Goal: Browse casually

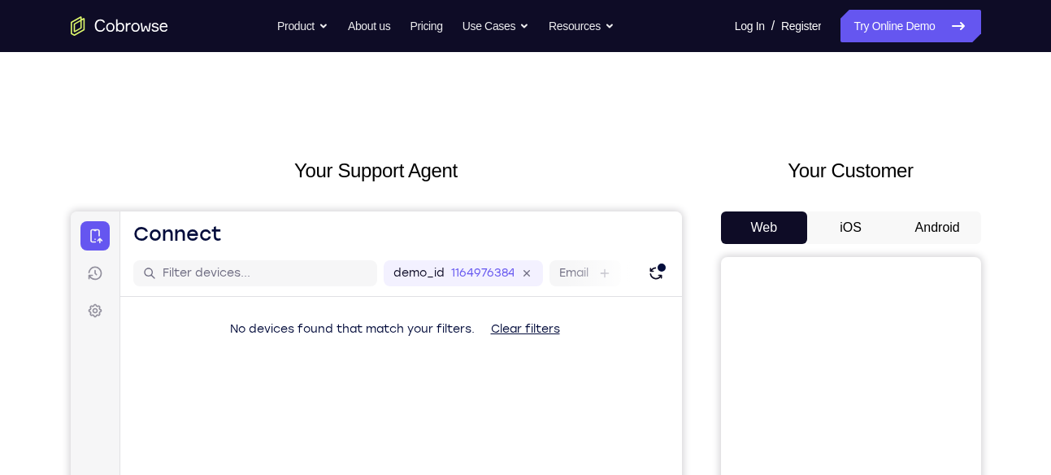
click at [952, 234] on button "Android" at bounding box center [937, 227] width 87 height 33
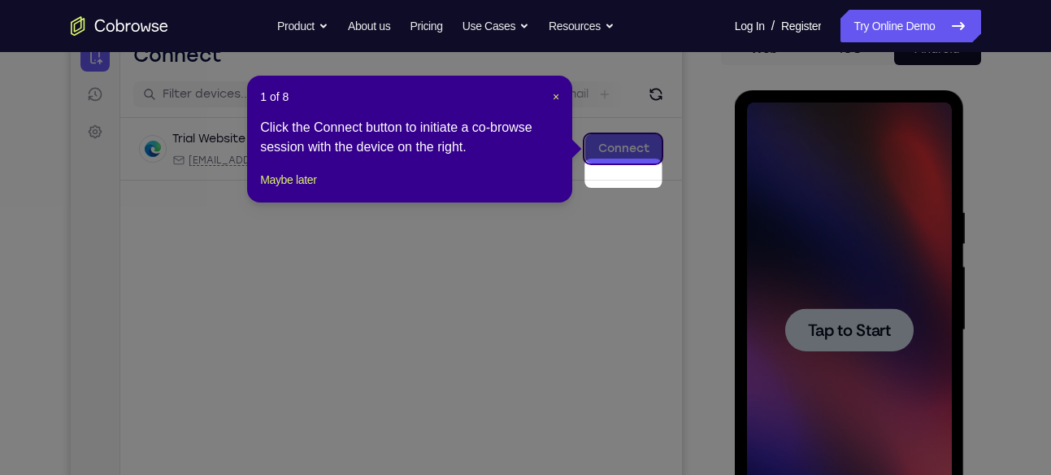
scroll to position [180, 0]
click at [316, 189] on button "Maybe later" at bounding box center [288, 179] width 56 height 20
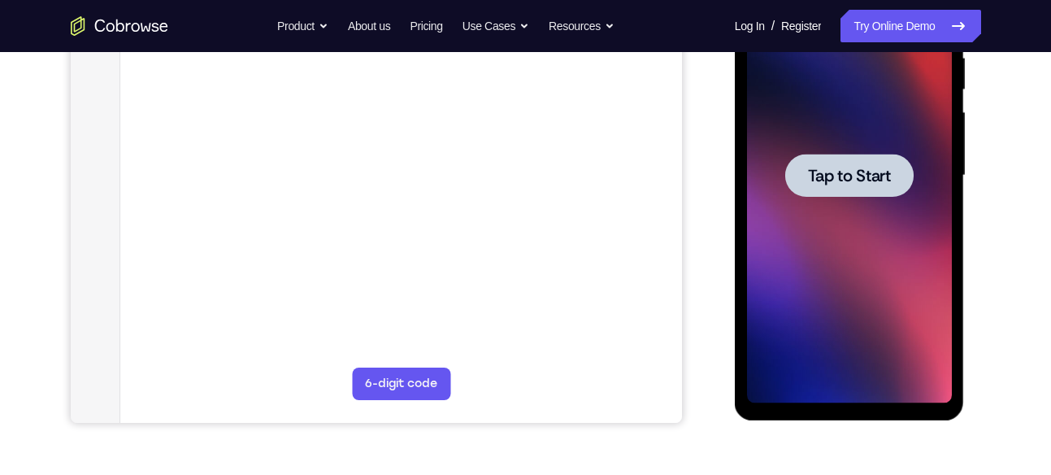
scroll to position [334, 0]
click at [880, 280] on div at bounding box center [849, 174] width 205 height 455
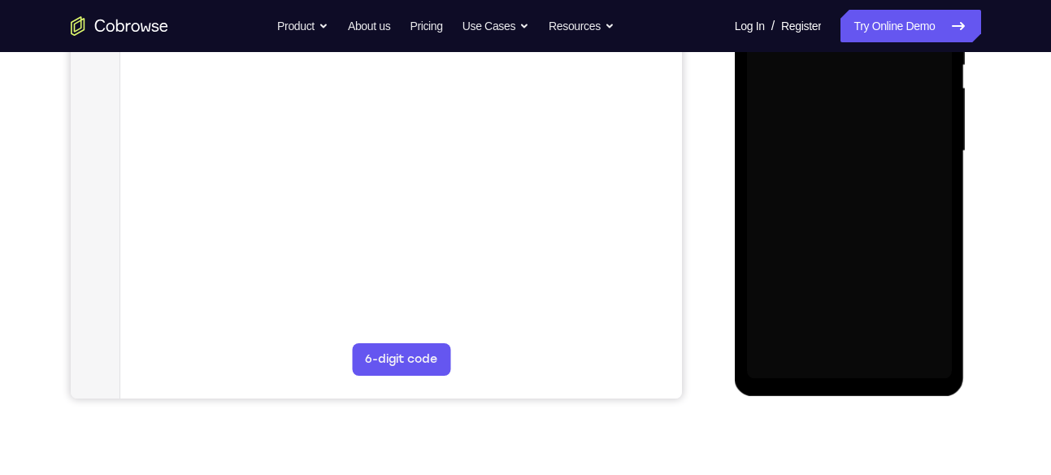
scroll to position [363, 0]
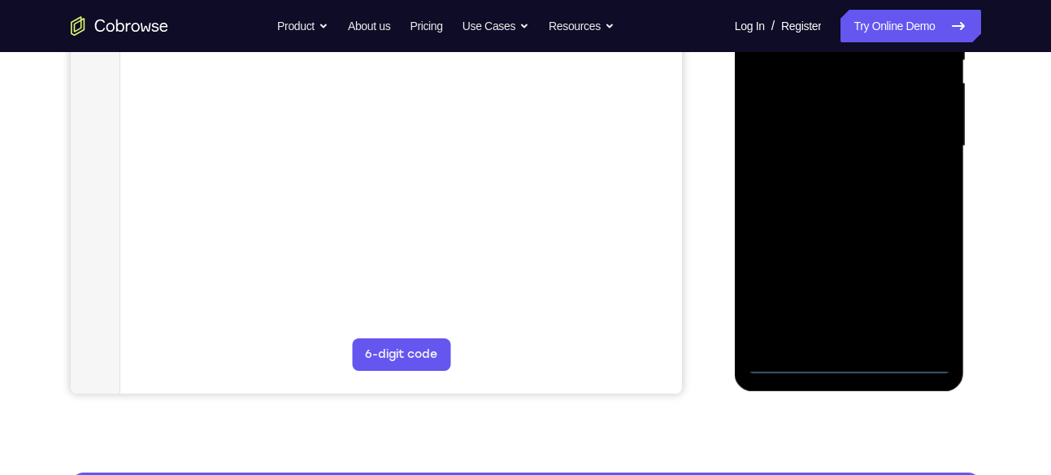
click at [849, 363] on div at bounding box center [849, 146] width 205 height 455
click at [928, 282] on div at bounding box center [849, 146] width 205 height 455
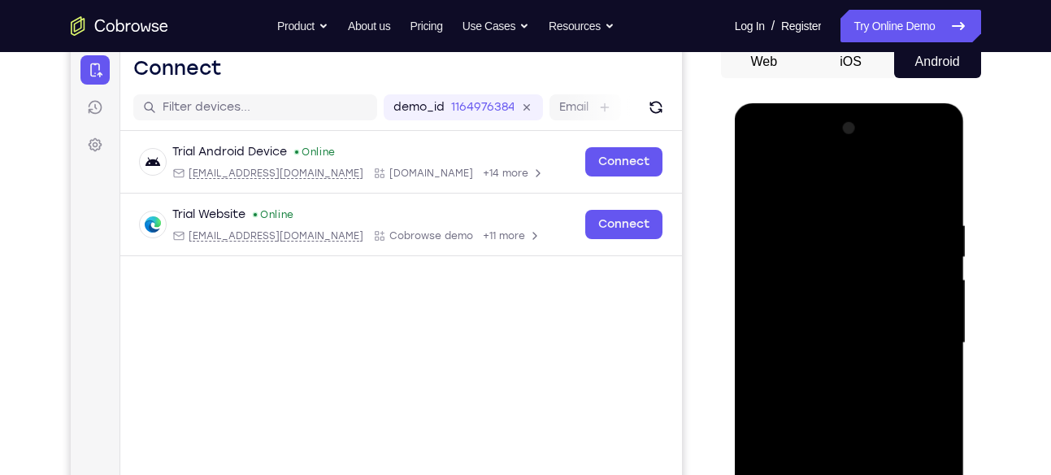
scroll to position [167, 0]
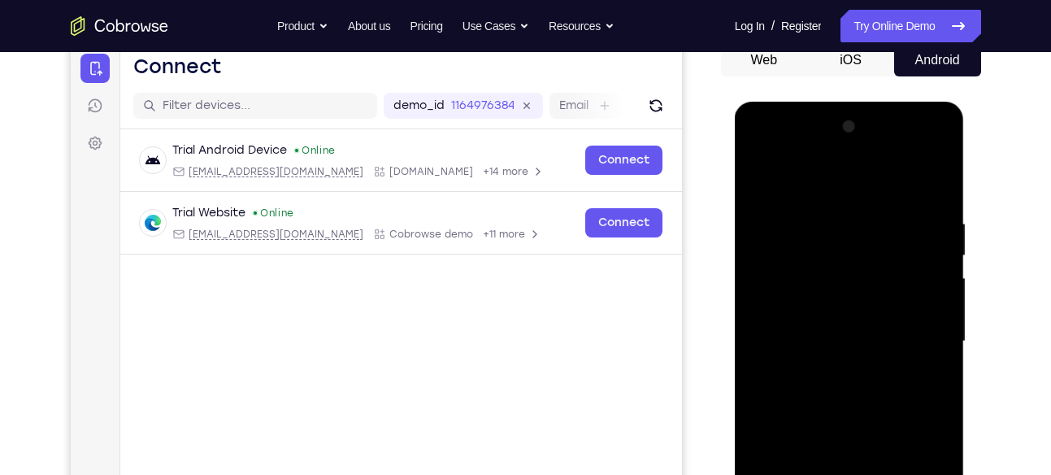
click at [817, 189] on div at bounding box center [849, 341] width 205 height 455
click at [924, 342] on div at bounding box center [849, 341] width 205 height 455
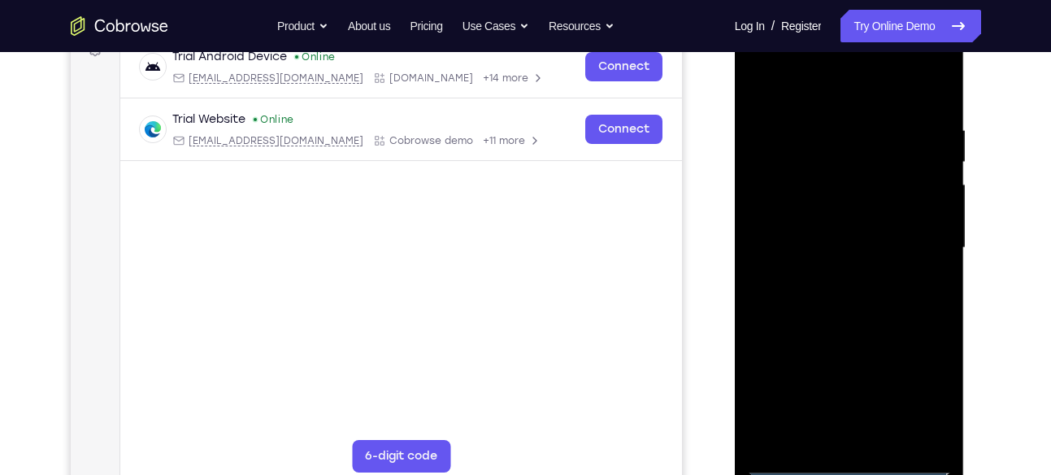
scroll to position [263, 0]
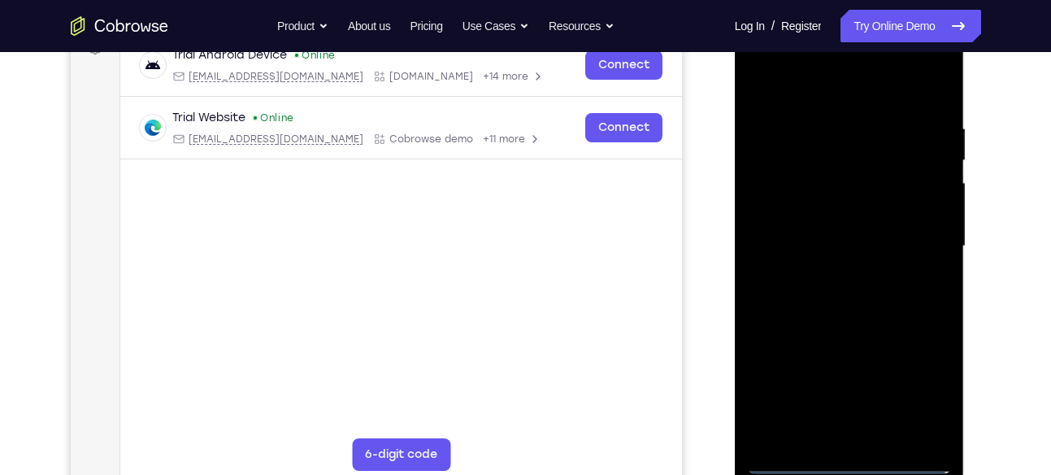
click at [831, 273] on div at bounding box center [849, 246] width 205 height 455
click at [841, 323] on div at bounding box center [849, 246] width 205 height 455
click at [850, 154] on div at bounding box center [849, 246] width 205 height 455
drag, startPoint x: 833, startPoint y: 267, endPoint x: 833, endPoint y: 291, distance: 24.4
click at [833, 291] on div at bounding box center [849, 246] width 205 height 455
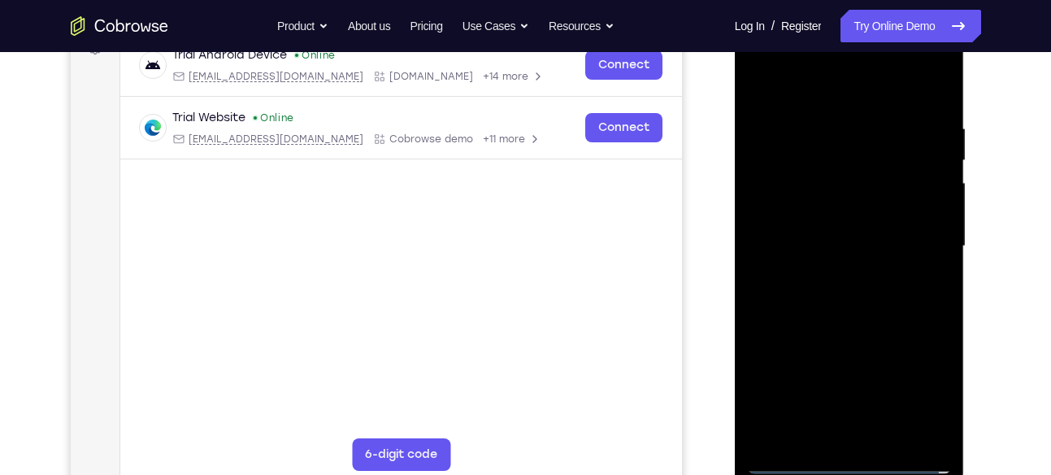
click at [833, 291] on div at bounding box center [849, 246] width 205 height 455
click at [878, 201] on div at bounding box center [849, 246] width 205 height 455
click at [764, 176] on div at bounding box center [849, 246] width 205 height 455
click at [864, 202] on div at bounding box center [849, 246] width 205 height 455
click at [818, 224] on div at bounding box center [849, 246] width 205 height 455
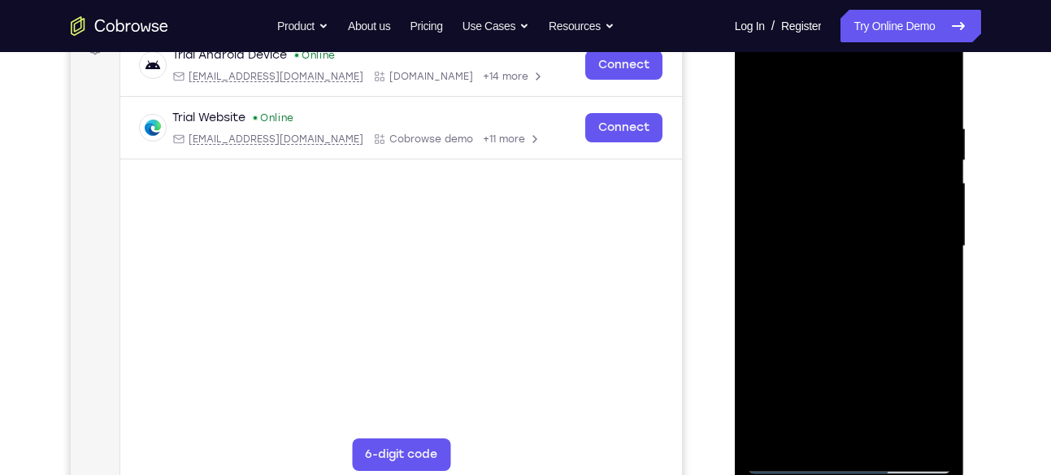
click at [874, 317] on div at bounding box center [849, 246] width 205 height 455
click at [896, 448] on div at bounding box center [849, 246] width 205 height 455
click at [833, 326] on div at bounding box center [849, 246] width 205 height 455
click at [770, 79] on div at bounding box center [849, 246] width 205 height 455
click at [936, 80] on div at bounding box center [849, 246] width 205 height 455
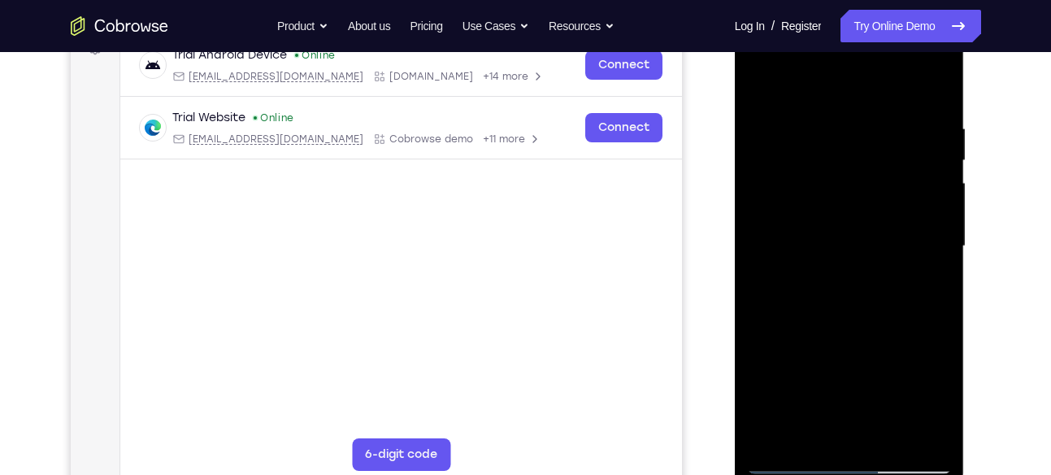
click at [936, 80] on div at bounding box center [849, 246] width 205 height 455
click at [772, 83] on div at bounding box center [849, 246] width 205 height 455
drag, startPoint x: 899, startPoint y: 112, endPoint x: 711, endPoint y: 112, distance: 187.8
click at [735, 112] on html "Online web based iOS Simulators and Android Emulators. Run iPhone, iPad, Mobile…" at bounding box center [851, 251] width 232 height 488
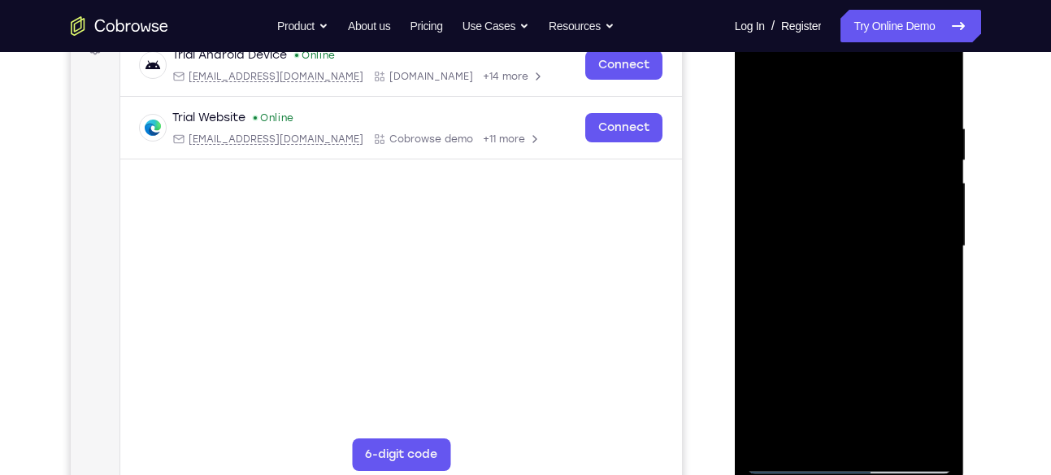
drag, startPoint x: 935, startPoint y: 119, endPoint x: 789, endPoint y: 112, distance: 145.7
click at [789, 112] on div at bounding box center [849, 246] width 205 height 455
drag, startPoint x: 849, startPoint y: 121, endPoint x: 746, endPoint y: 120, distance: 102.4
click at [746, 120] on div at bounding box center [850, 249] width 230 height 485
drag, startPoint x: 898, startPoint y: 123, endPoint x: 759, endPoint y: 127, distance: 139.9
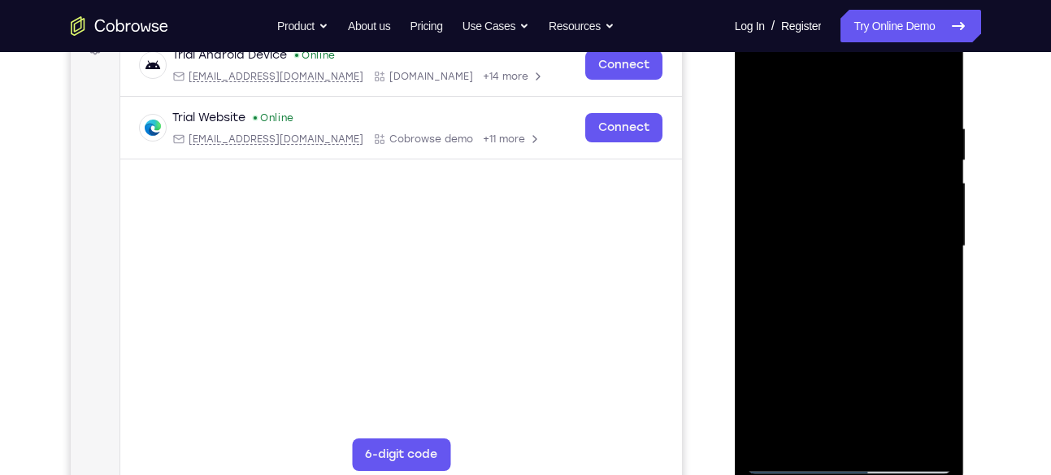
click at [759, 127] on div at bounding box center [849, 246] width 205 height 455
drag, startPoint x: 794, startPoint y: 117, endPoint x: 656, endPoint y: 124, distance: 137.6
click at [735, 124] on html "Online web based iOS Simulators and Android Emulators. Run iPhone, iPad, Mobile…" at bounding box center [851, 251] width 232 height 488
drag, startPoint x: 911, startPoint y: 121, endPoint x: 772, endPoint y: 108, distance: 138.8
click at [772, 108] on div at bounding box center [849, 246] width 205 height 455
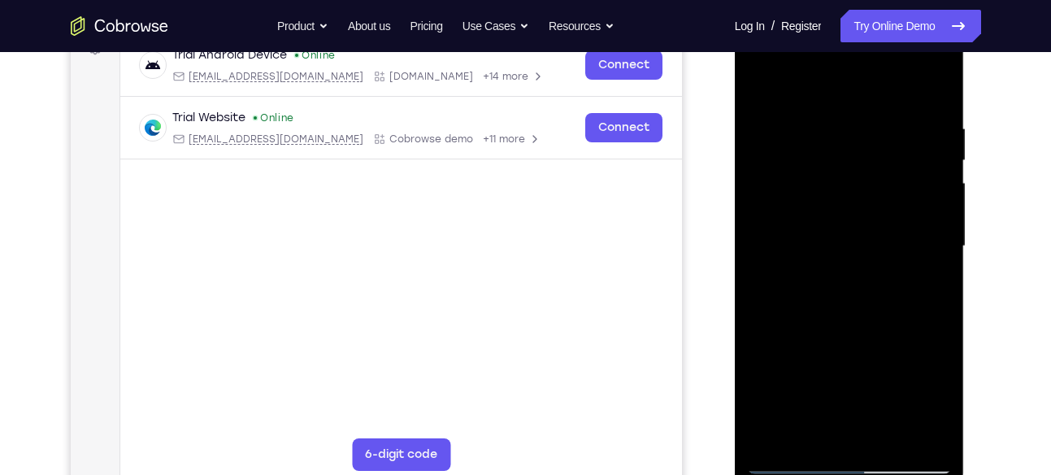
drag, startPoint x: 797, startPoint y: 129, endPoint x: 743, endPoint y: 133, distance: 53.8
click at [743, 133] on div at bounding box center [850, 249] width 230 height 485
click at [807, 441] on div at bounding box center [849, 246] width 205 height 455
click at [851, 81] on div at bounding box center [849, 246] width 205 height 455
click at [850, 127] on div at bounding box center [849, 246] width 205 height 455
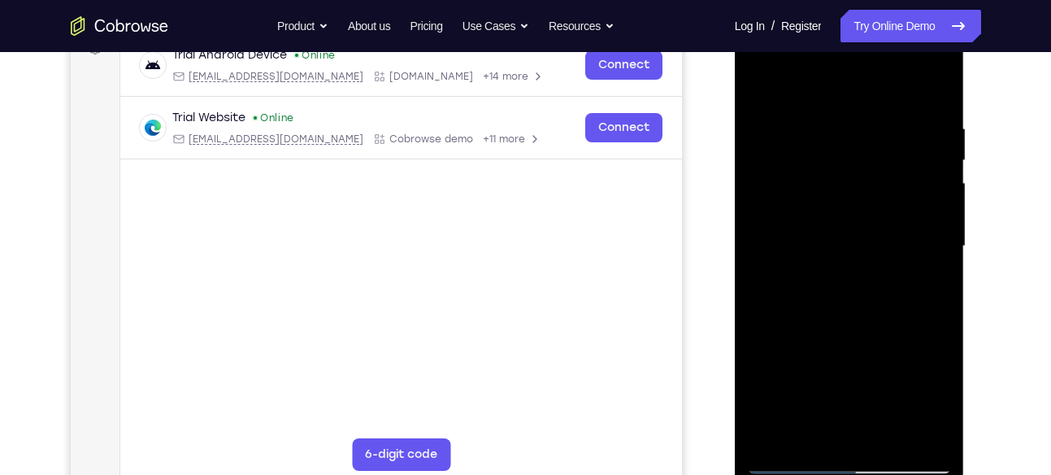
click at [782, 133] on div at bounding box center [849, 246] width 205 height 455
click at [765, 78] on div at bounding box center [849, 246] width 205 height 455
click at [764, 115] on div at bounding box center [849, 246] width 205 height 455
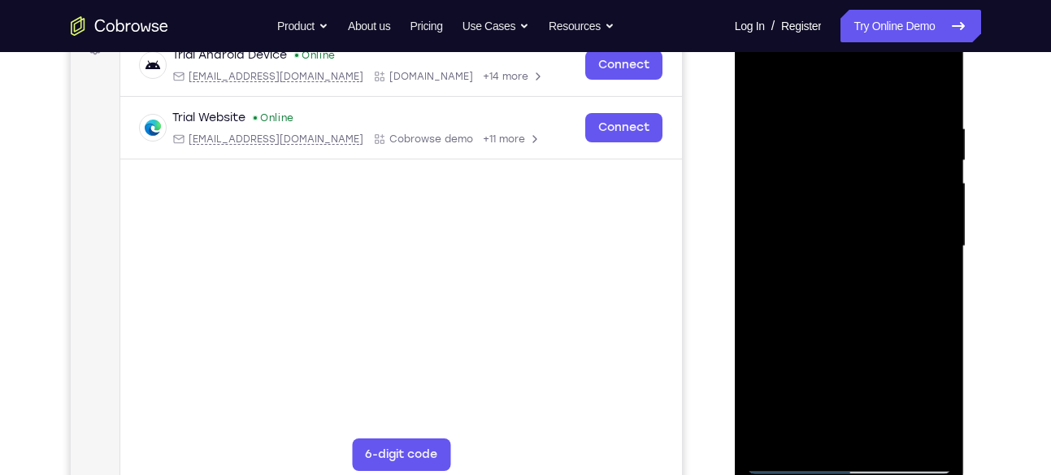
click at [761, 75] on div at bounding box center [849, 246] width 205 height 455
click at [789, 151] on div at bounding box center [849, 246] width 205 height 455
click at [773, 127] on div at bounding box center [849, 246] width 205 height 455
click at [771, 82] on div at bounding box center [849, 246] width 205 height 455
click at [791, 72] on div at bounding box center [849, 246] width 205 height 455
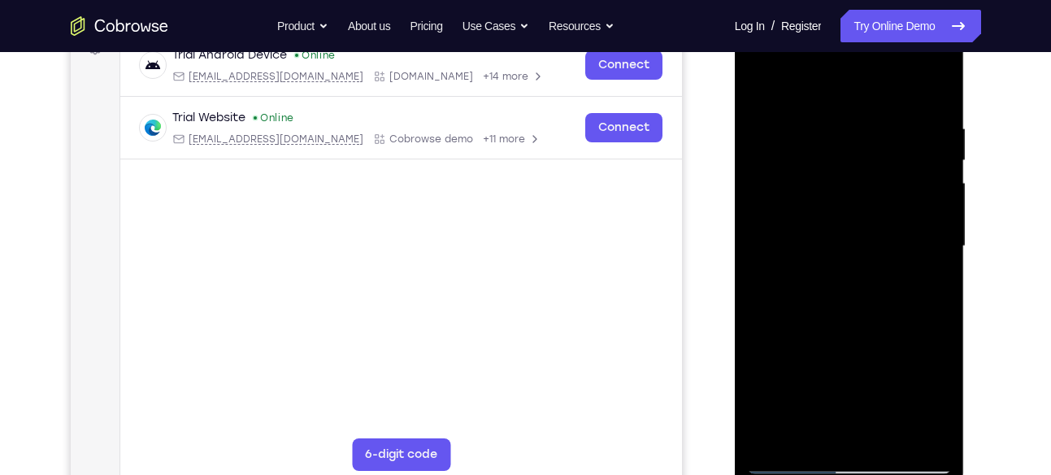
click at [908, 80] on div at bounding box center [849, 246] width 205 height 455
click at [936, 78] on div at bounding box center [849, 246] width 205 height 455
click at [933, 432] on div at bounding box center [849, 246] width 205 height 455
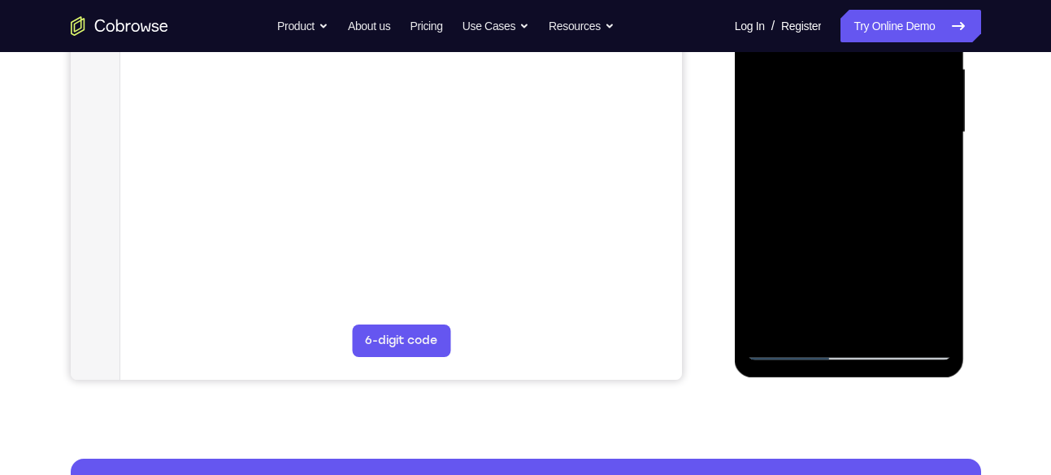
scroll to position [385, 0]
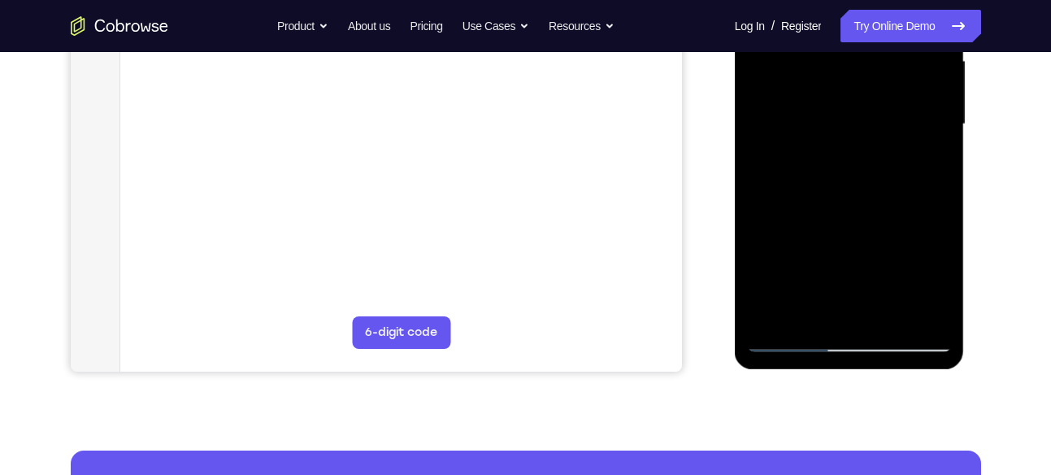
click at [790, 266] on div at bounding box center [849, 124] width 205 height 455
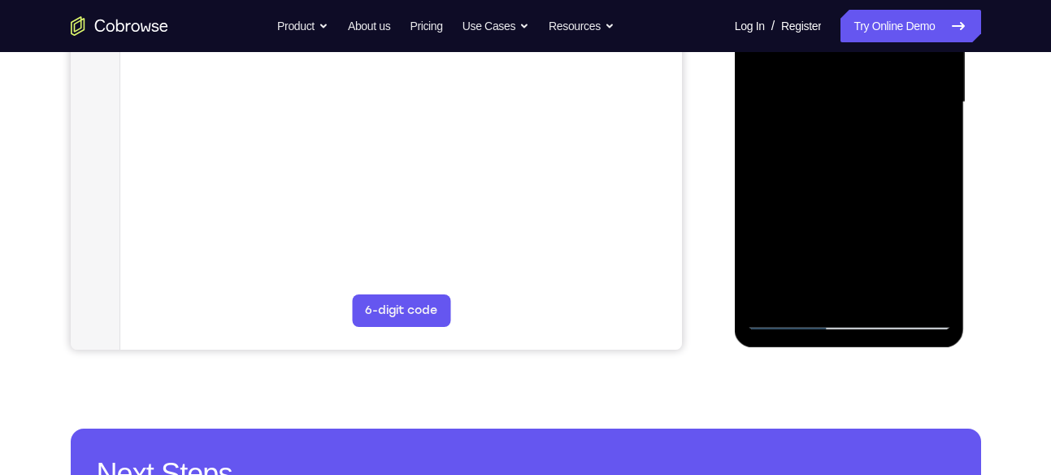
scroll to position [407, 0]
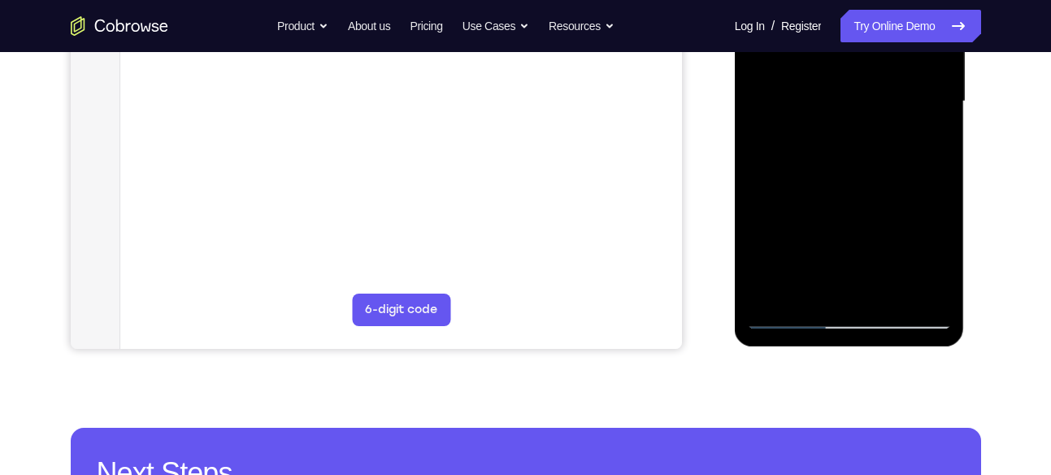
drag, startPoint x: 807, startPoint y: 210, endPoint x: 837, endPoint y: 67, distance: 146.2
click at [837, 67] on div at bounding box center [849, 101] width 205 height 455
drag, startPoint x: 837, startPoint y: 128, endPoint x: 815, endPoint y: 233, distance: 106.5
click at [815, 233] on div at bounding box center [849, 101] width 205 height 455
click at [767, 294] on div at bounding box center [849, 101] width 205 height 455
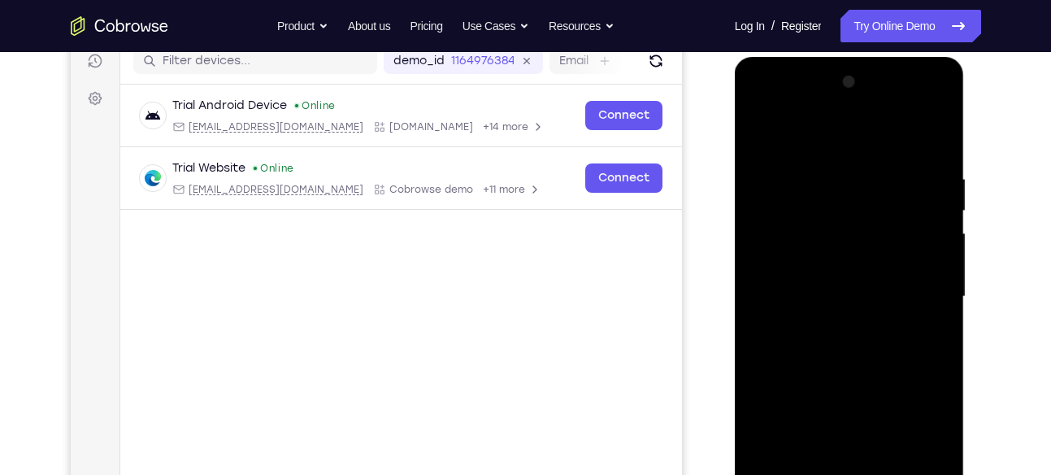
scroll to position [211, 0]
drag, startPoint x: 859, startPoint y: 253, endPoint x: 860, endPoint y: 320, distance: 67.5
click at [860, 320] on div at bounding box center [849, 297] width 205 height 455
click at [915, 174] on div at bounding box center [849, 297] width 205 height 455
click at [763, 137] on div at bounding box center [849, 297] width 205 height 455
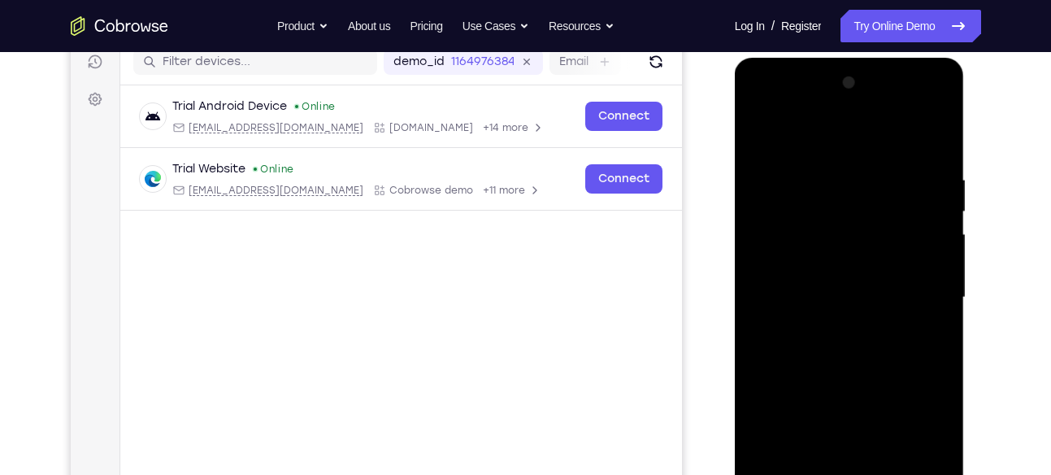
click at [886, 187] on div at bounding box center [849, 297] width 205 height 455
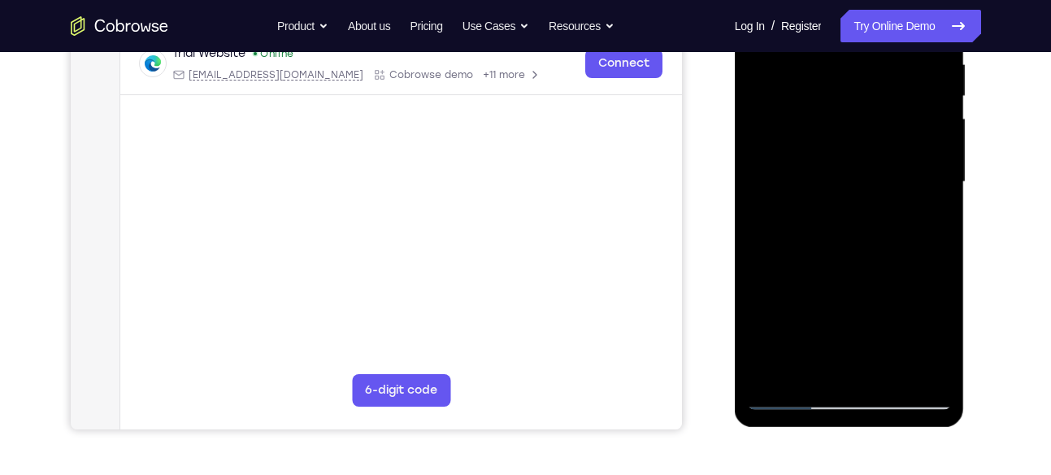
scroll to position [328, 0]
click at [807, 363] on div at bounding box center [849, 181] width 205 height 455
click at [927, 212] on div at bounding box center [849, 181] width 205 height 455
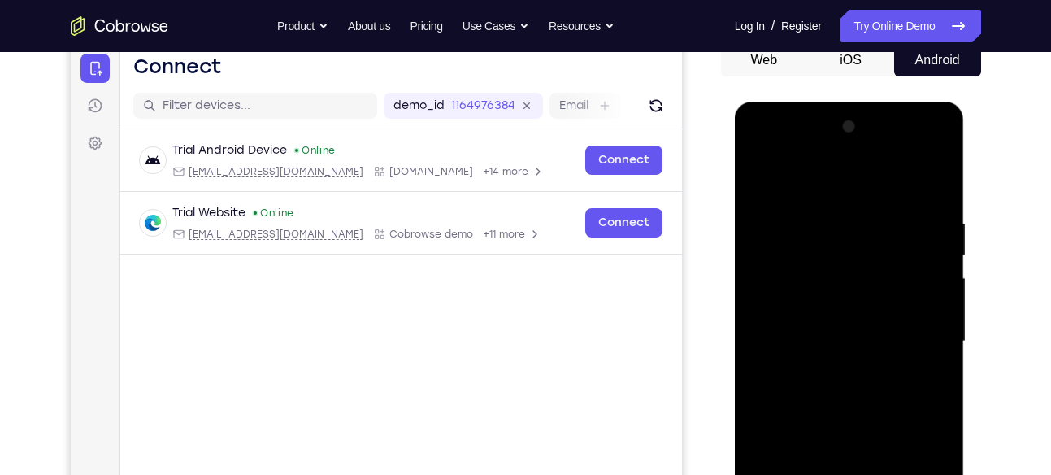
scroll to position [167, 0]
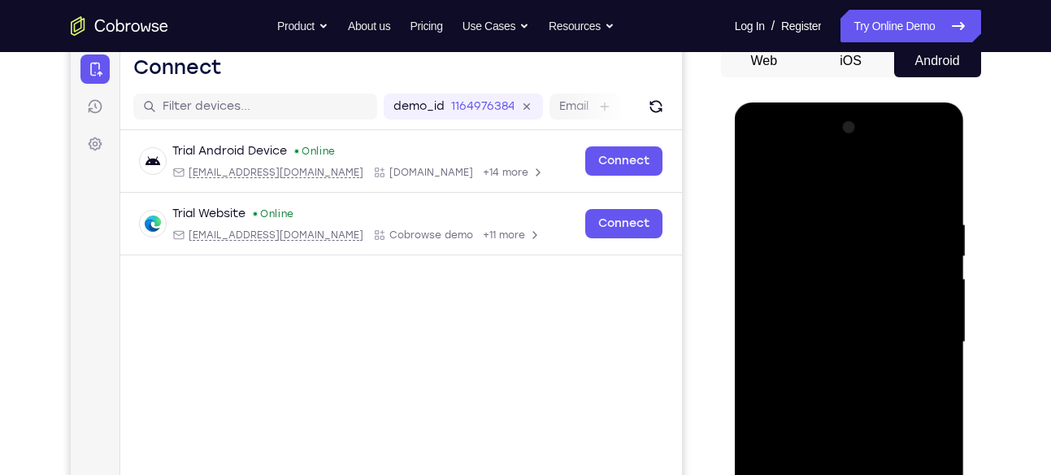
click at [763, 179] on div at bounding box center [849, 342] width 205 height 455
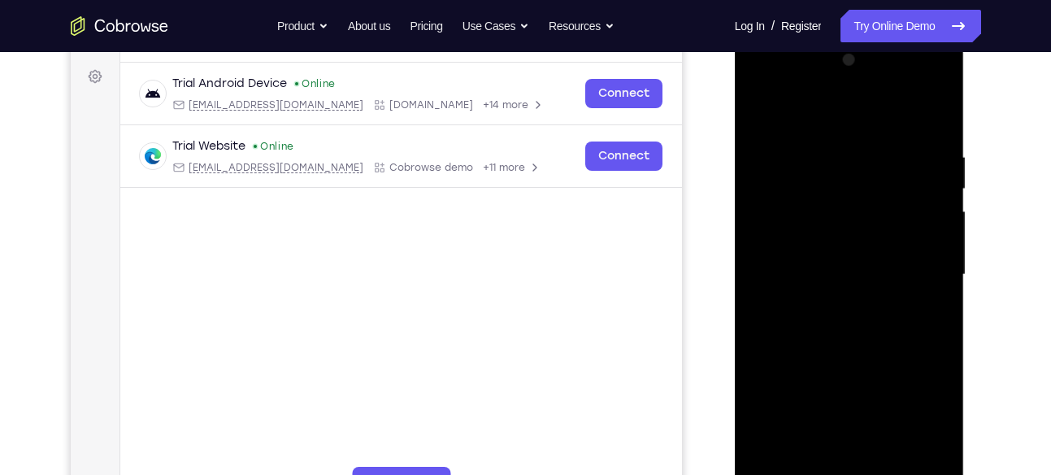
scroll to position [398, 0]
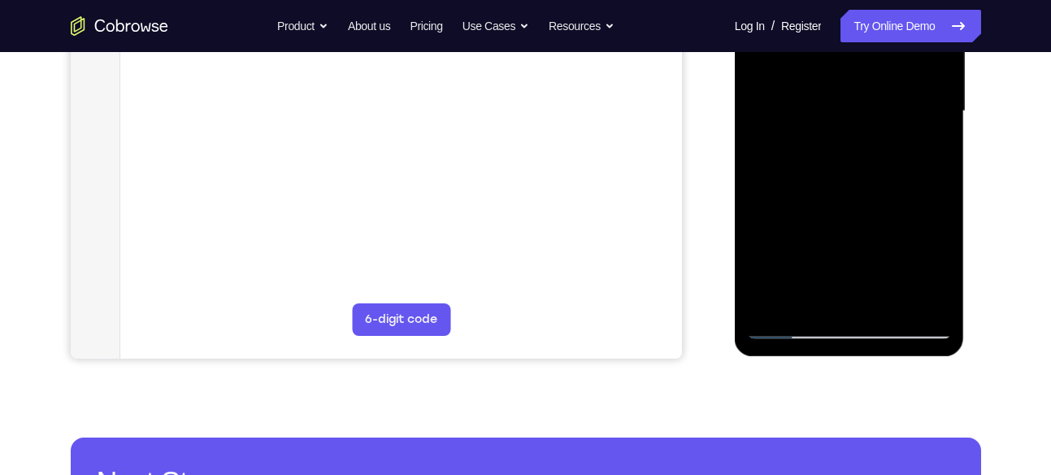
drag, startPoint x: 863, startPoint y: 233, endPoint x: 884, endPoint y: 108, distance: 126.2
click at [884, 108] on div at bounding box center [849, 111] width 205 height 455
drag, startPoint x: 815, startPoint y: 280, endPoint x: 855, endPoint y: 116, distance: 168.4
click at [855, 116] on div at bounding box center [849, 111] width 205 height 455
click at [823, 248] on div at bounding box center [849, 111] width 205 height 455
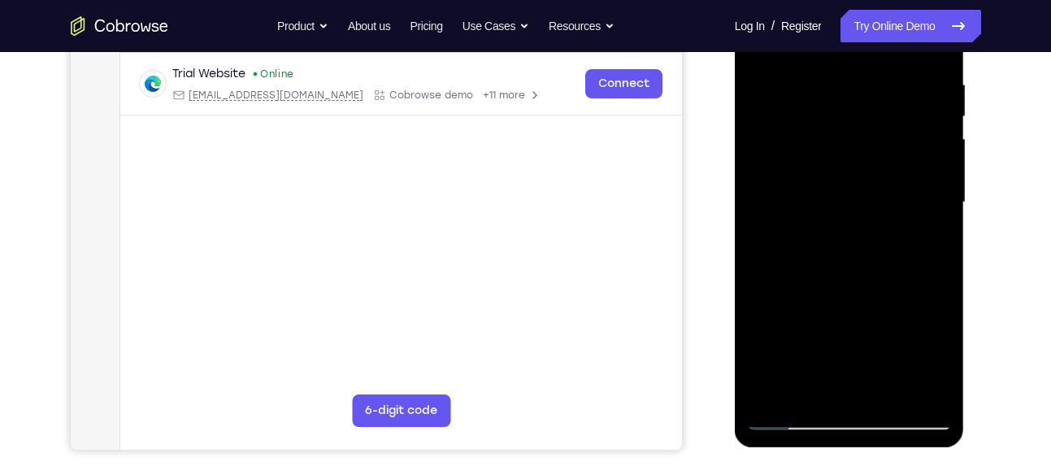
scroll to position [306, 0]
click at [763, 179] on div at bounding box center [849, 203] width 205 height 455
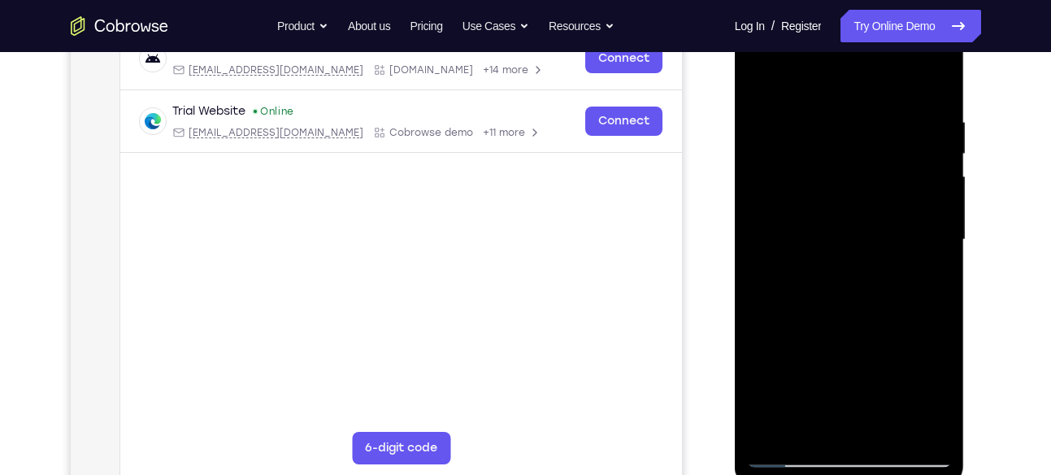
scroll to position [362, 0]
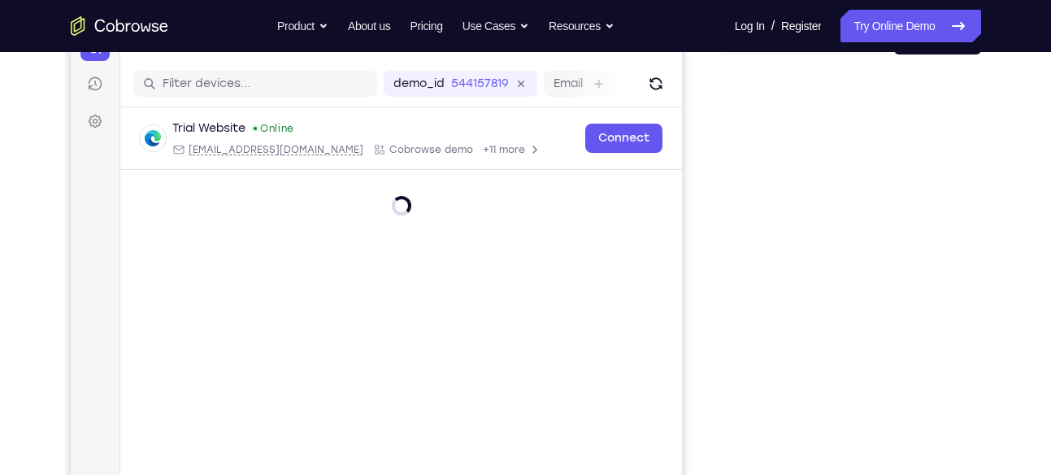
scroll to position [190, 0]
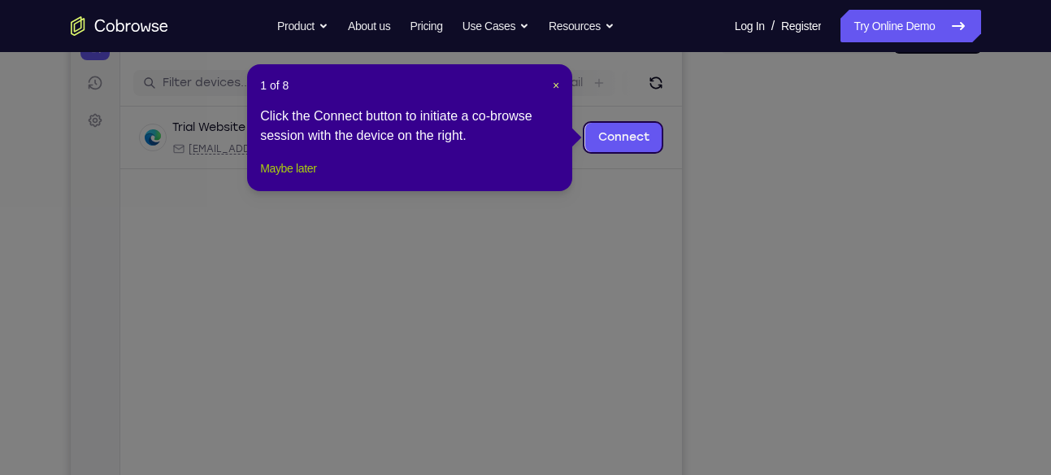
click at [316, 178] on button "Maybe later" at bounding box center [288, 169] width 56 height 20
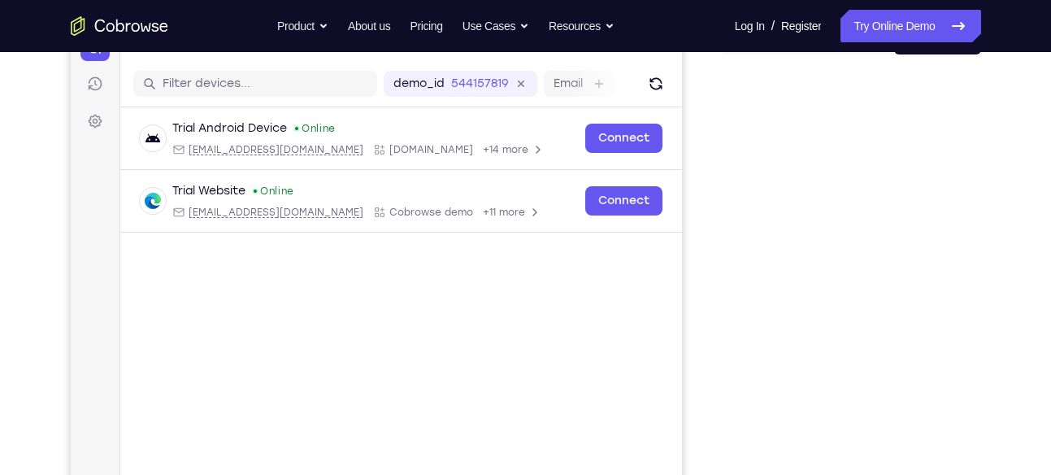
scroll to position [188, 0]
